Goal: Information Seeking & Learning: Learn about a topic

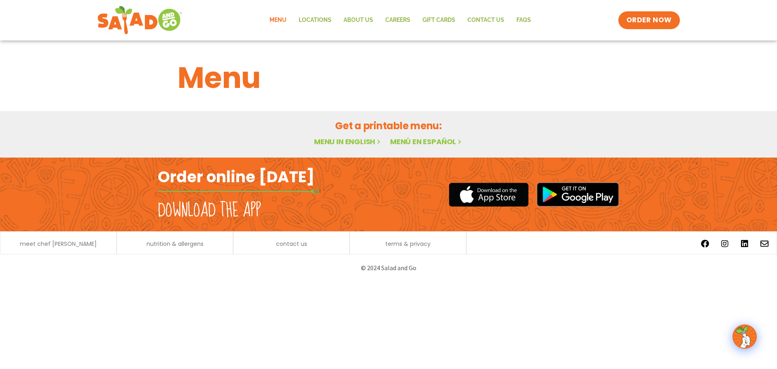
click at [279, 20] on link "Menu" at bounding box center [277, 20] width 29 height 19
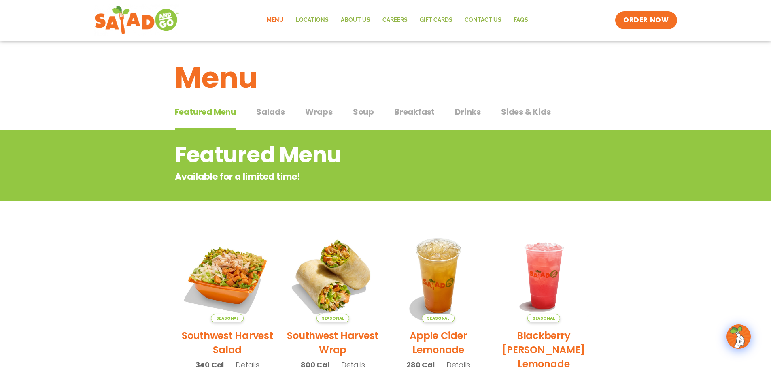
click at [415, 113] on span "Breakfast" at bounding box center [414, 112] width 40 height 12
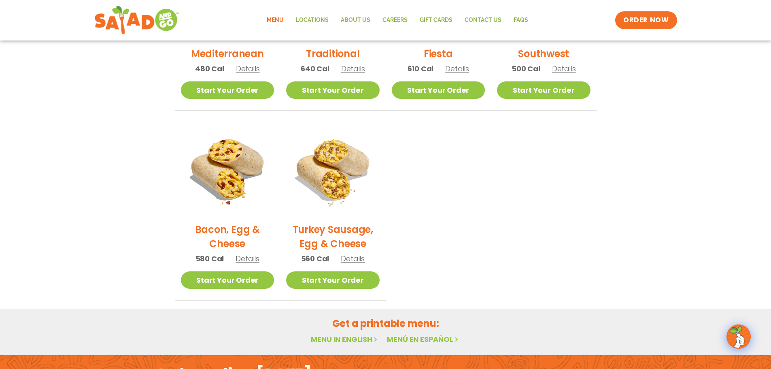
scroll to position [216, 0]
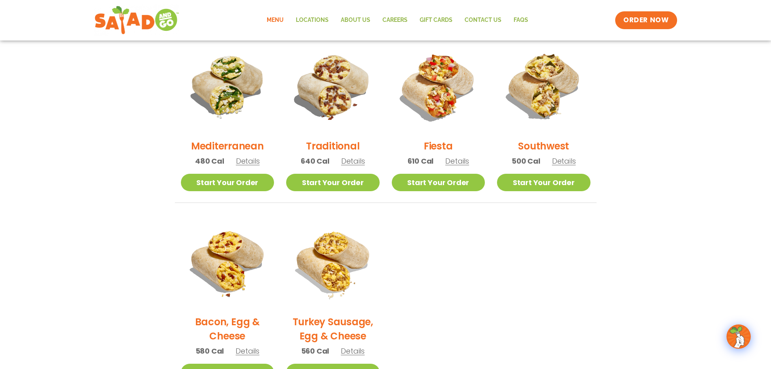
click at [340, 144] on h2 "Traditional" at bounding box center [332, 146] width 53 height 14
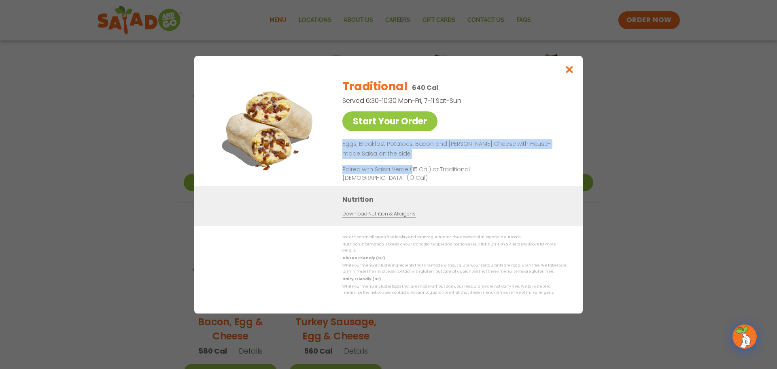
drag, startPoint x: 340, startPoint y: 144, endPoint x: 410, endPoint y: 163, distance: 72.3
click at [410, 163] on div "Start Your Order Traditional 640 Cal Served 6:30-10:30 Mon-Fri, 7-11 Sat-Sun St…" at bounding box center [388, 129] width 356 height 114
click at [416, 159] on p "Eggs, Breakfast Potatoes, Bacon and [PERSON_NAME] Cheese with House-made Salsa …" at bounding box center [452, 148] width 221 height 19
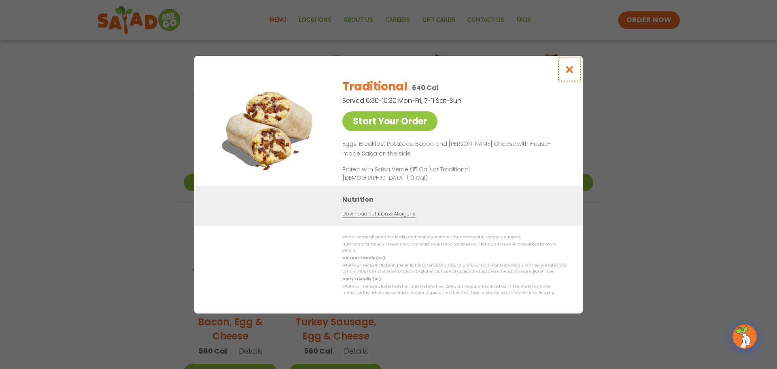
click at [566, 68] on icon "Close modal" at bounding box center [570, 69] width 10 height 8
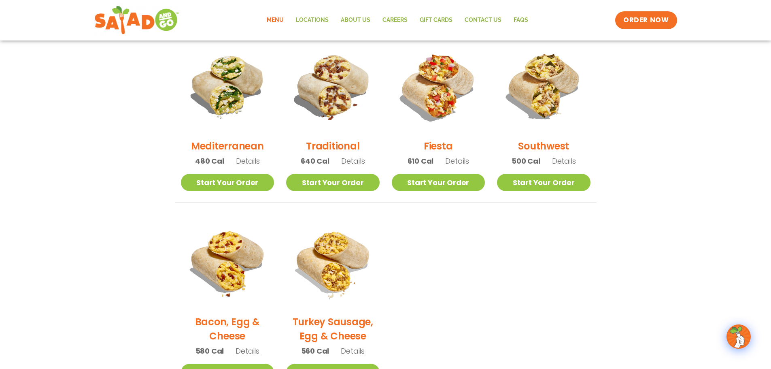
click at [442, 147] on h2 "Fiesta" at bounding box center [438, 146] width 29 height 14
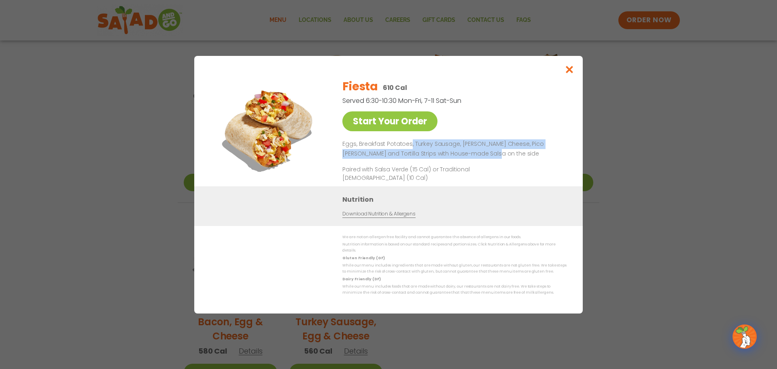
drag, startPoint x: 429, startPoint y: 155, endPoint x: 471, endPoint y: 155, distance: 42.1
click at [471, 155] on p "Eggs, Breakfast Potatoes, Turkey Sausage, [PERSON_NAME] Cheese, Pico [PERSON_NA…" at bounding box center [452, 148] width 221 height 19
click at [567, 74] on icon "Close modal" at bounding box center [570, 69] width 10 height 8
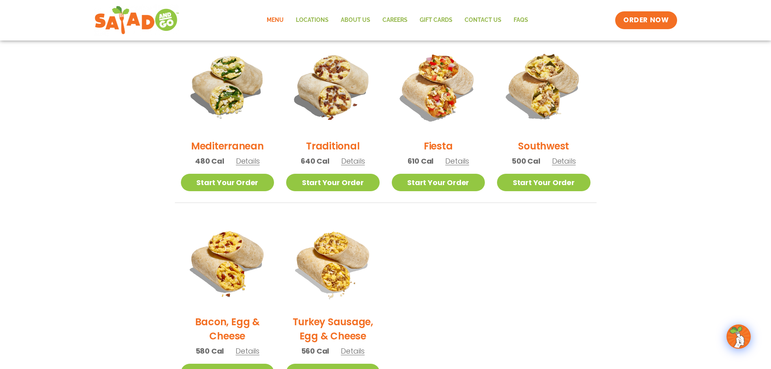
click at [540, 150] on h2 "Southwest" at bounding box center [543, 146] width 51 height 14
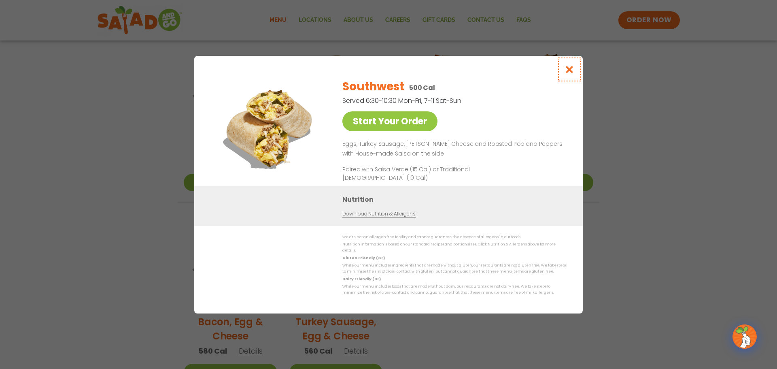
click at [567, 70] on icon "Close modal" at bounding box center [570, 69] width 10 height 8
